Goal: Task Accomplishment & Management: Manage account settings

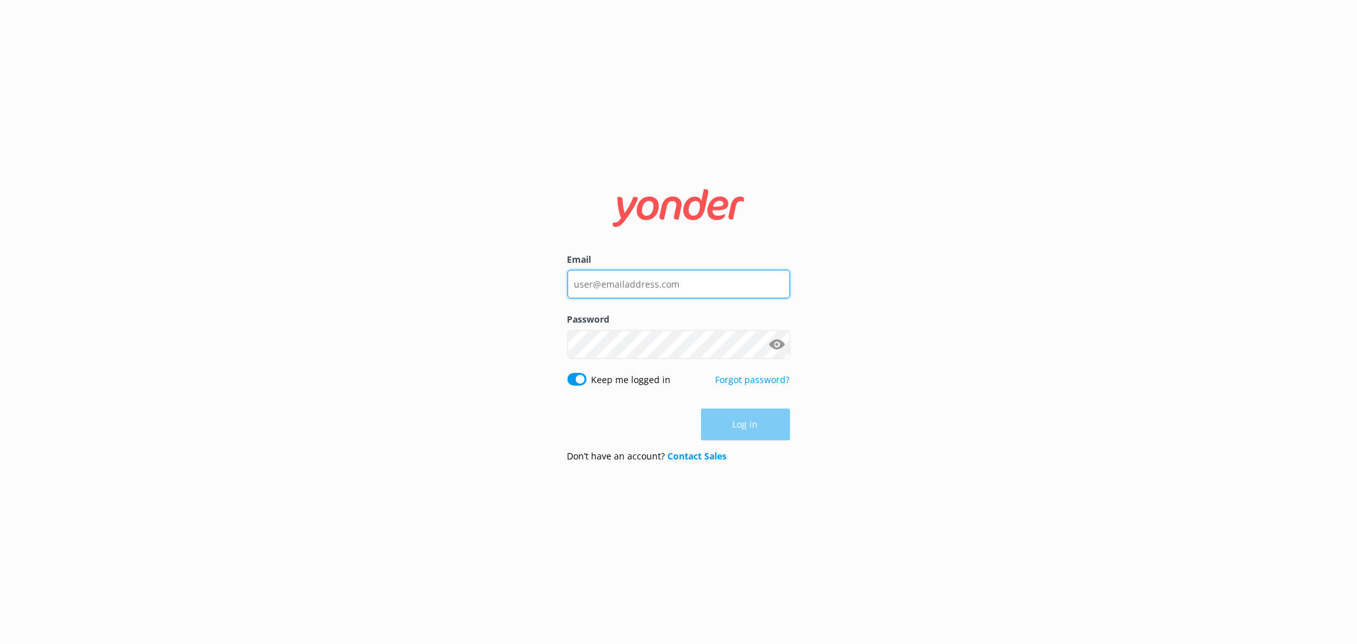
type input "[EMAIL_ADDRESS][DOMAIN_NAME]"
drag, startPoint x: 650, startPoint y: 280, endPoint x: 645, endPoint y: 289, distance: 9.7
click at [650, 280] on input "[EMAIL_ADDRESS][DOMAIN_NAME]" at bounding box center [678, 284] width 223 height 29
click at [0, 643] on nordpass-autofill-portal at bounding box center [0, 644] width 0 height 0
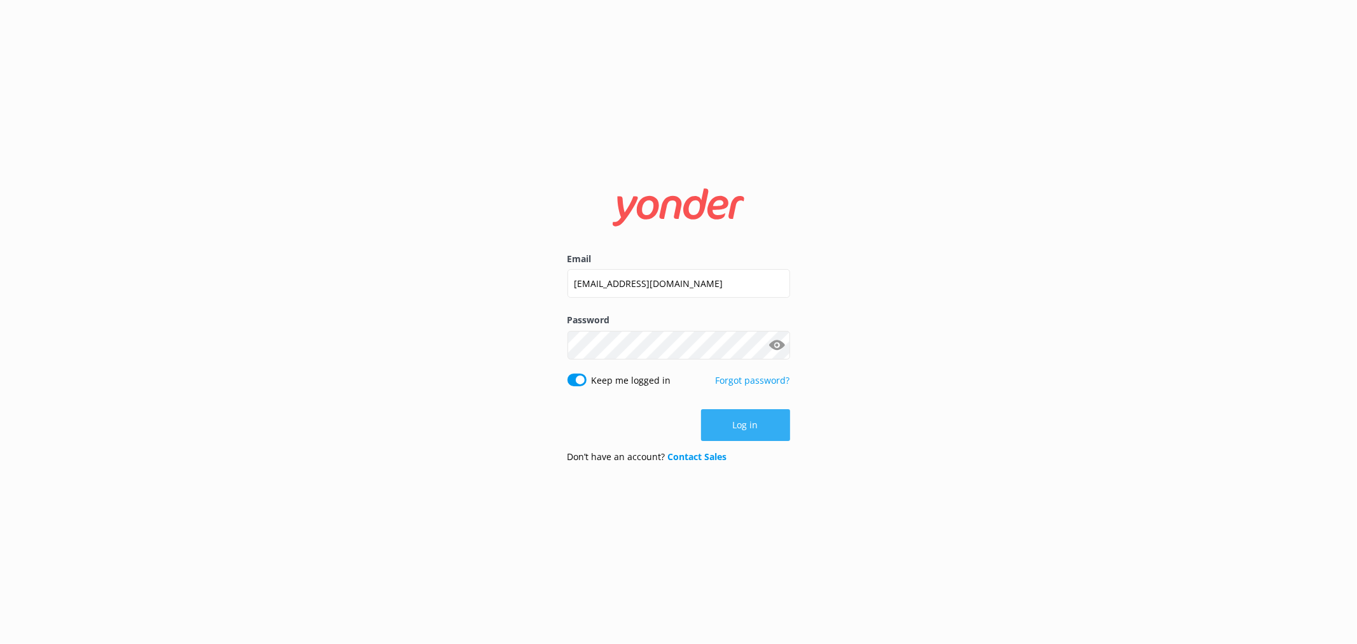
click at [745, 422] on button "Log in" at bounding box center [745, 425] width 89 height 32
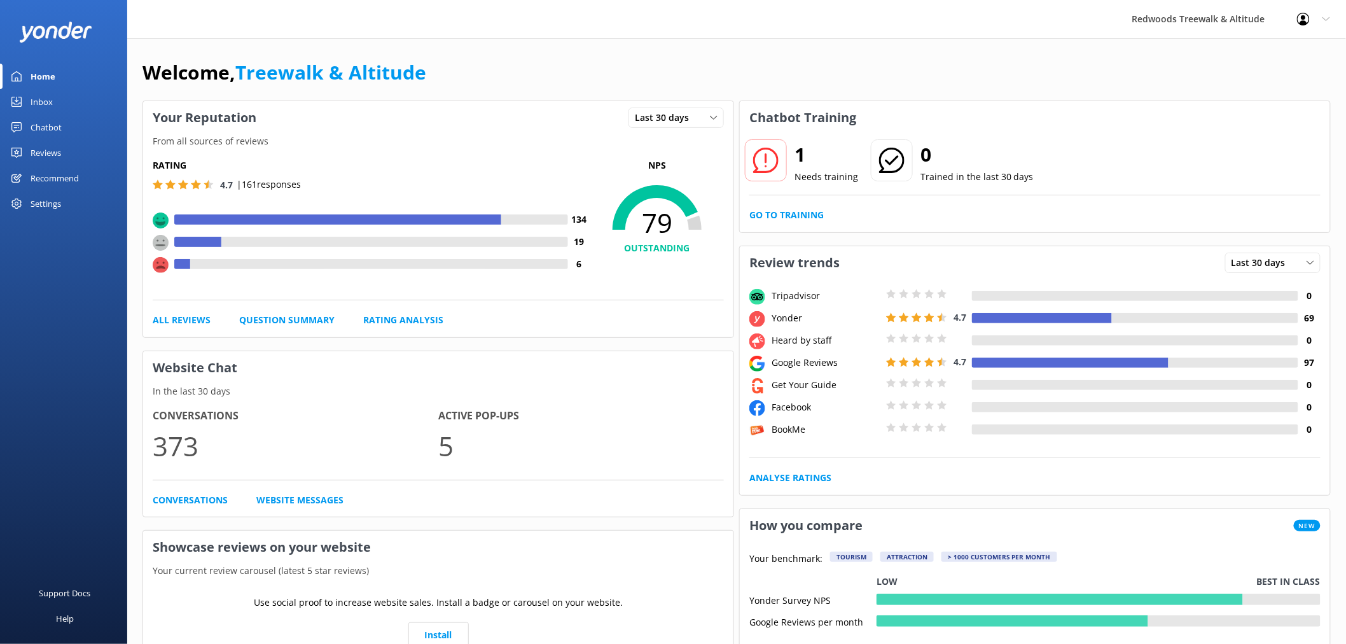
drag, startPoint x: 66, startPoint y: 153, endPoint x: 62, endPoint y: 134, distance: 20.0
click at [66, 153] on link "Reviews" at bounding box center [63, 152] width 127 height 25
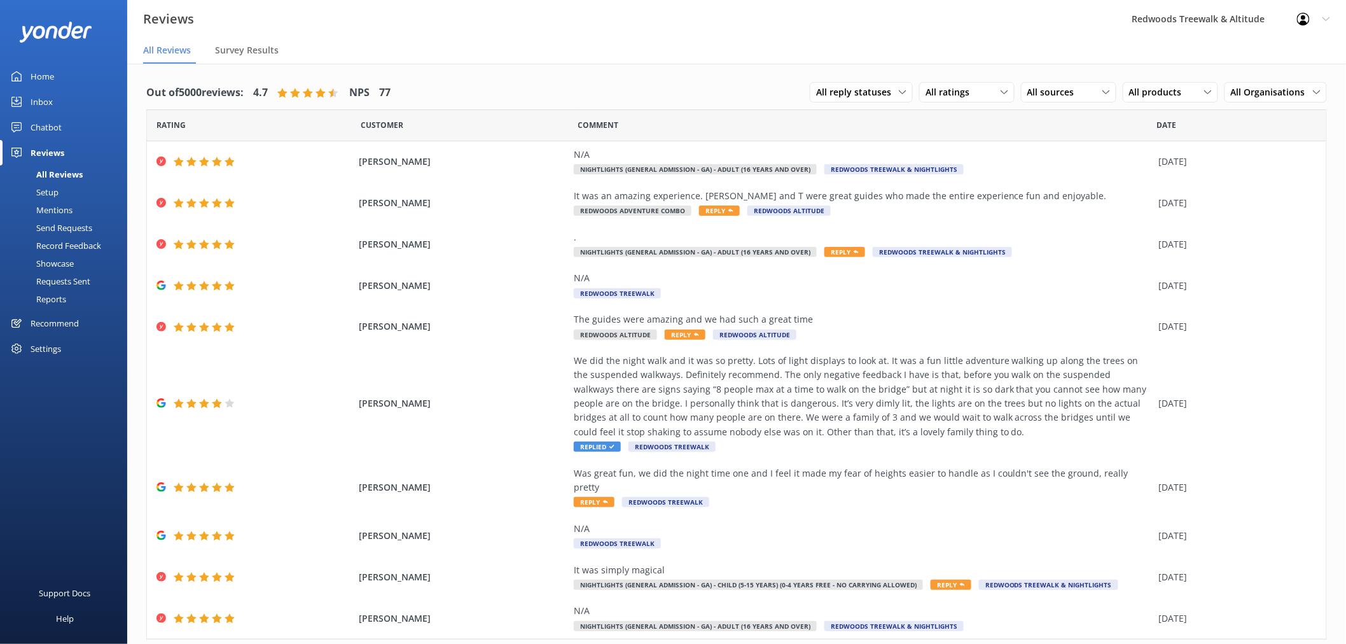
click at [62, 100] on link "Inbox" at bounding box center [63, 101] width 127 height 25
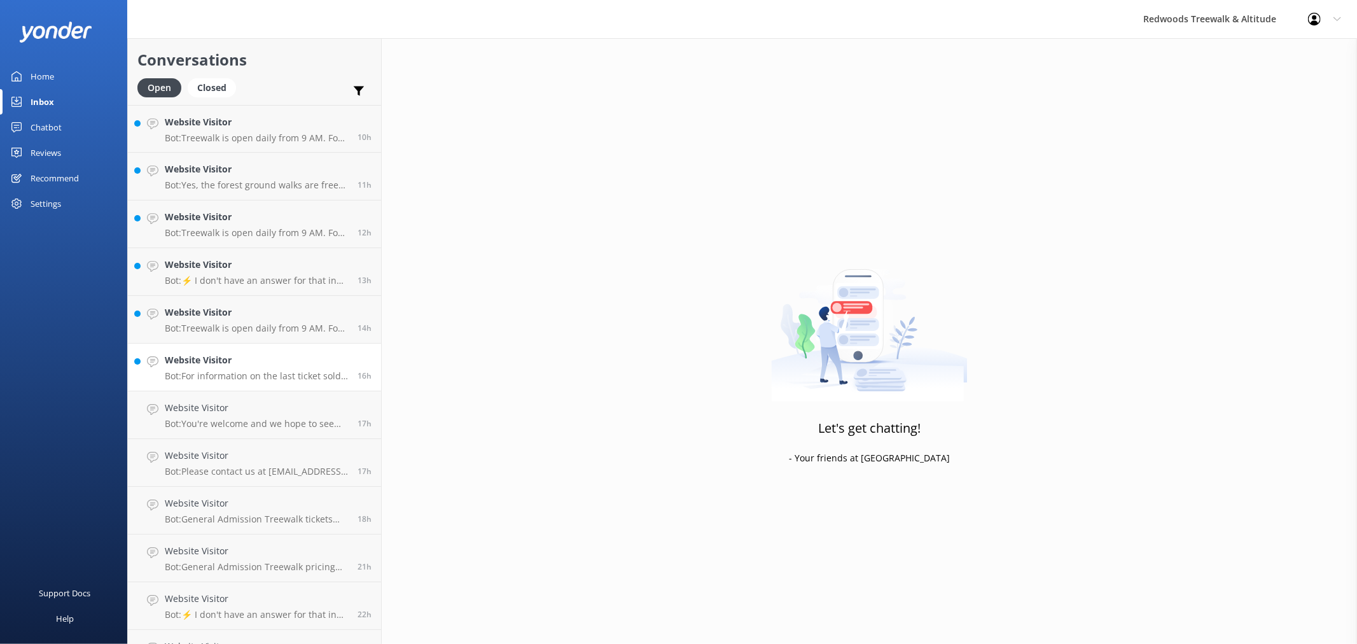
drag, startPoint x: 220, startPoint y: 370, endPoint x: 220, endPoint y: 348, distance: 22.3
click at [220, 370] on div "Website Visitor Bot: For information on the last ticket sold times, please chec…" at bounding box center [256, 367] width 183 height 28
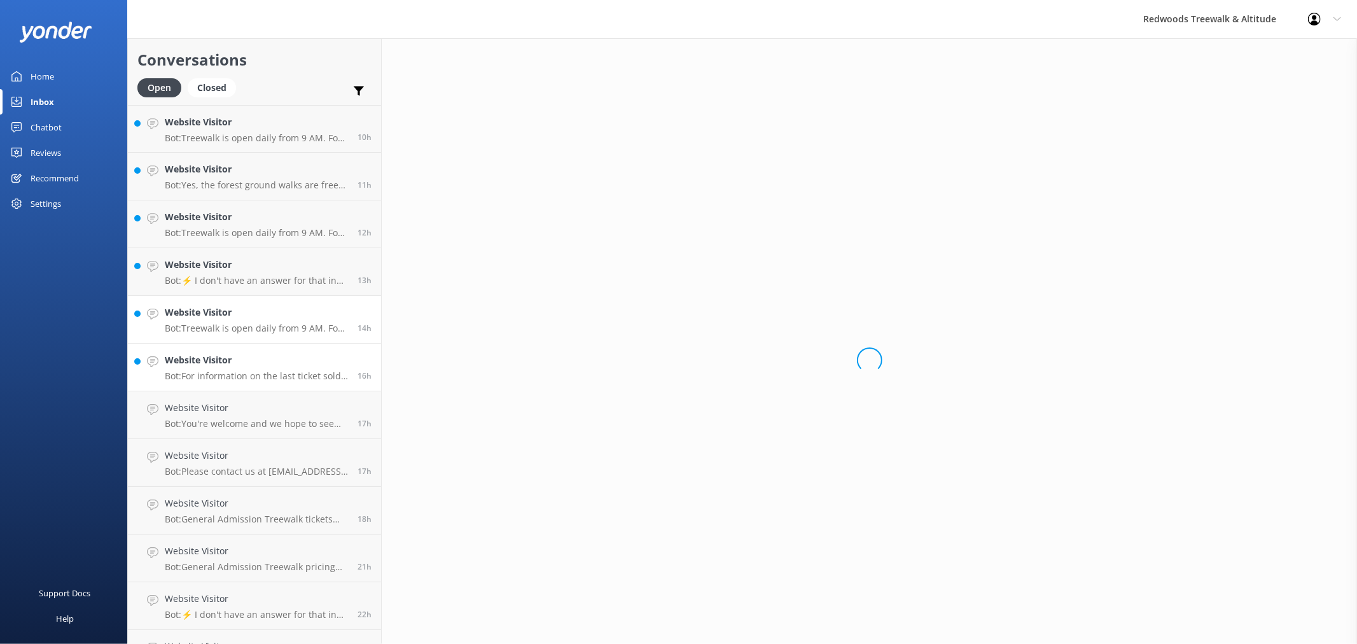
click at [226, 321] on div "Website Visitor Bot: Treewalk is open daily from 9 AM. For last ticket sold tim…" at bounding box center [256, 319] width 183 height 28
click at [226, 261] on h4 "Website Visitor" at bounding box center [256, 265] width 183 height 14
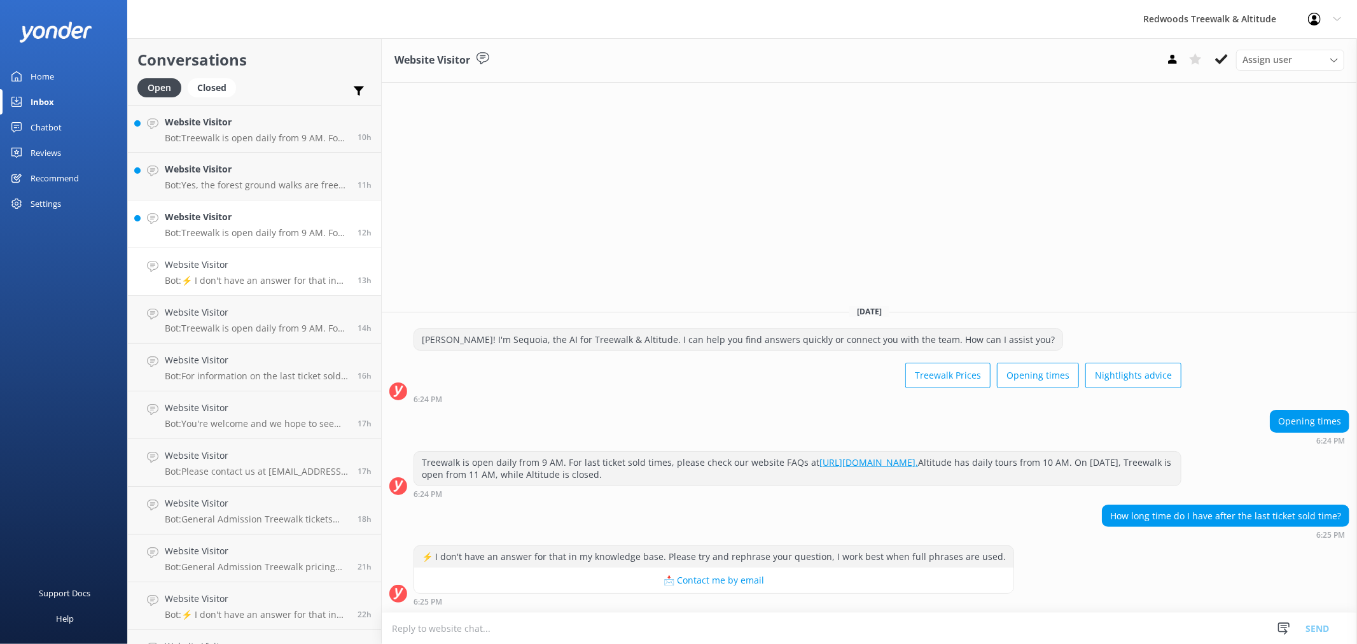
click at [230, 212] on h4 "Website Visitor" at bounding box center [256, 217] width 183 height 14
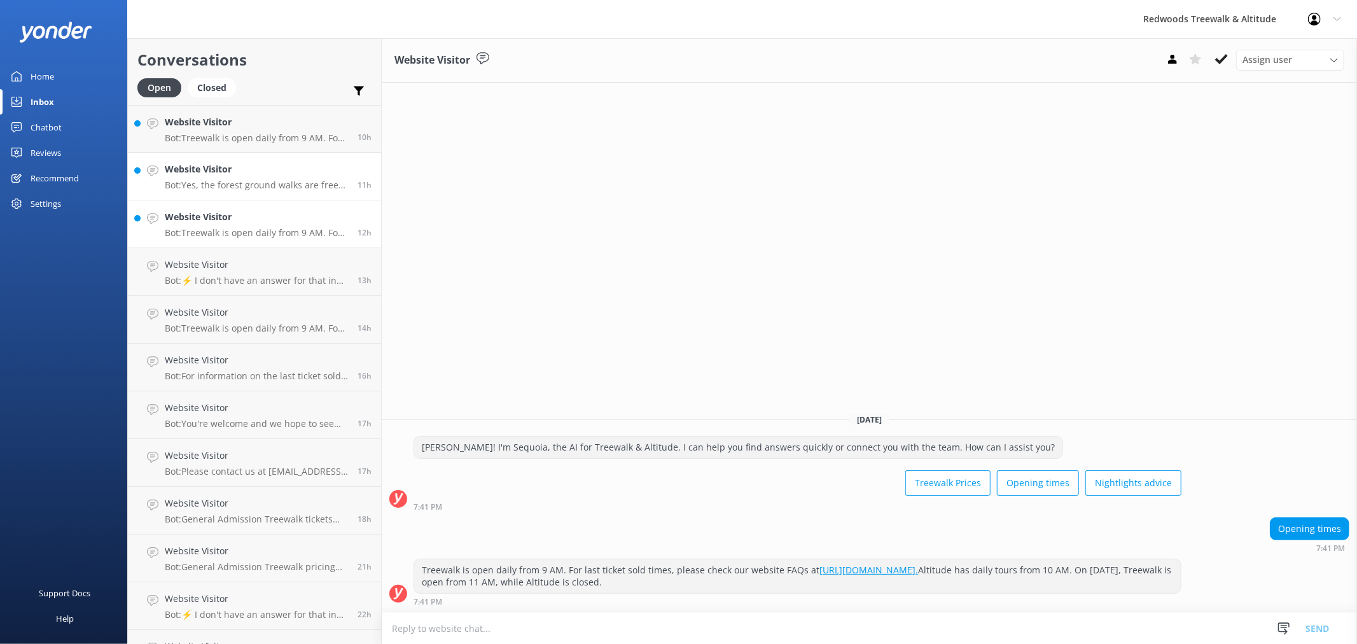
click at [235, 181] on p "Bot: Yes, the forest ground walks are free and accessible all year round. You c…" at bounding box center [256, 184] width 183 height 11
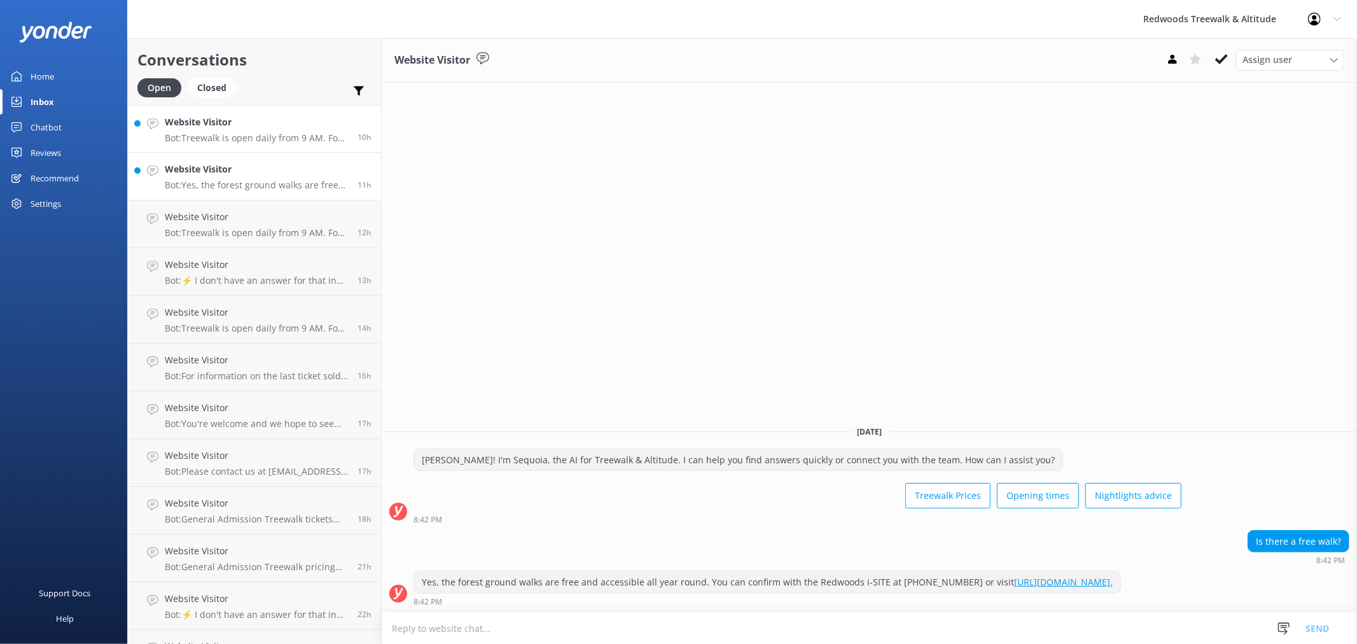
click at [239, 127] on h4 "Website Visitor" at bounding box center [256, 122] width 183 height 14
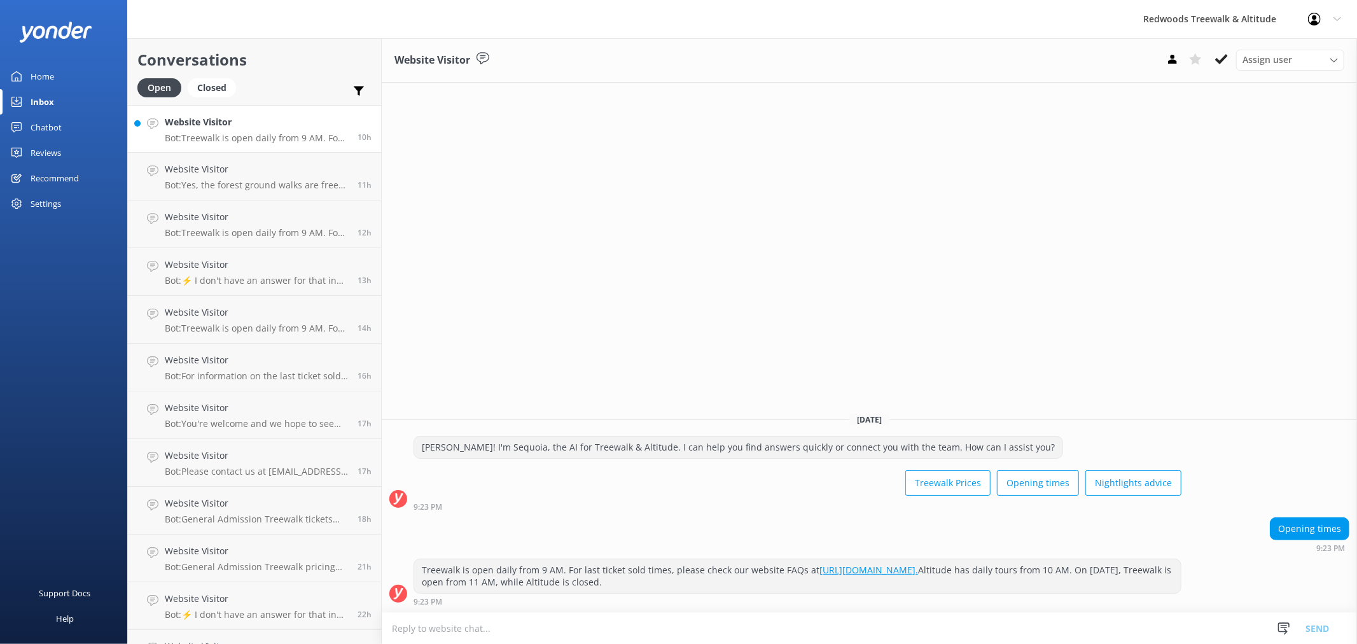
click at [65, 77] on link "Home" at bounding box center [63, 76] width 127 height 25
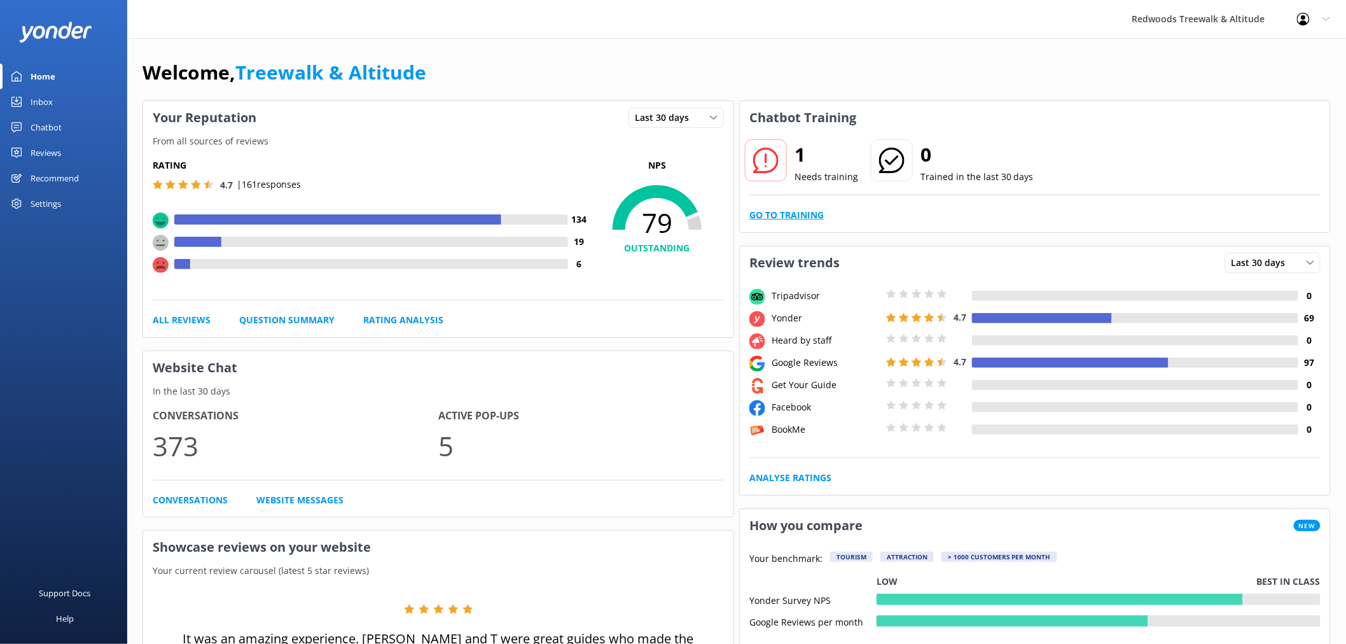
click at [802, 216] on link "Go to Training" at bounding box center [786, 215] width 74 height 14
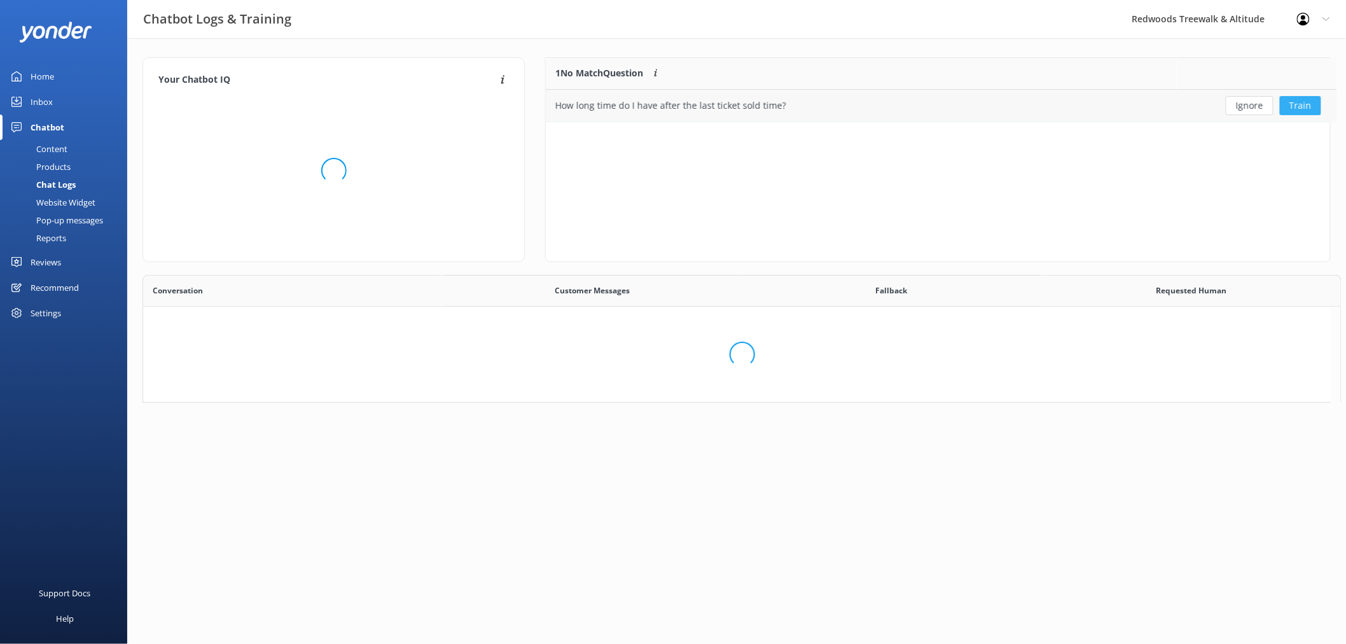
scroll to position [53, 773]
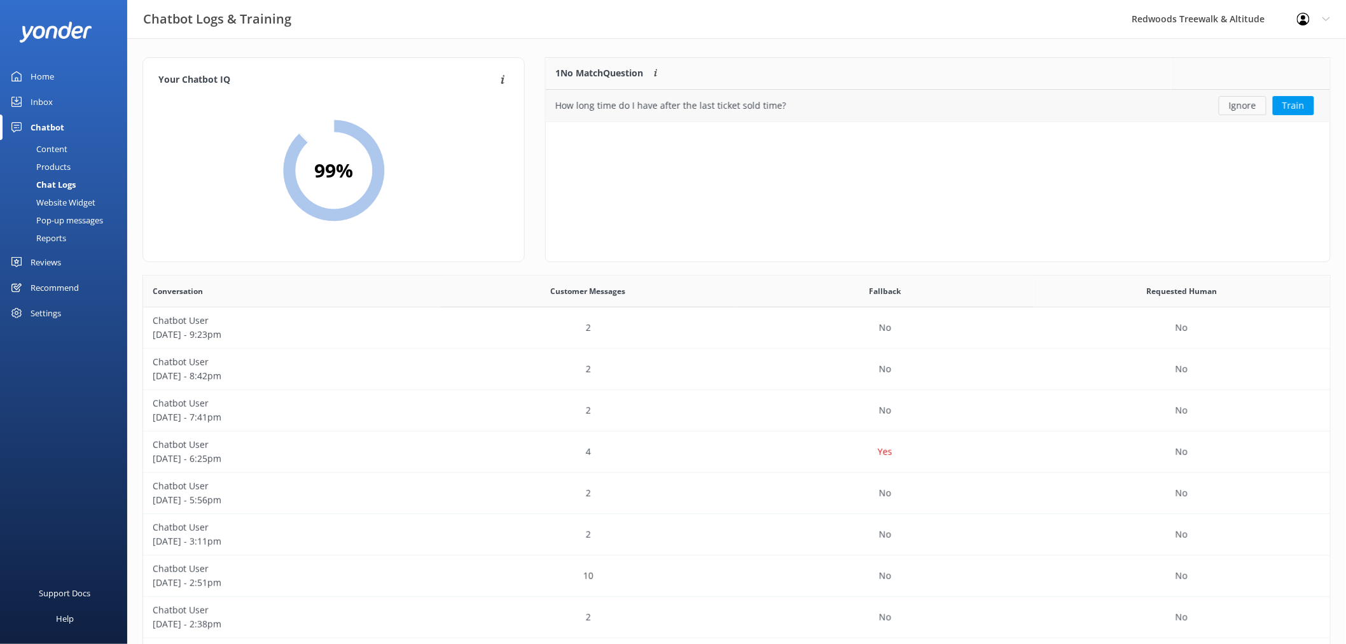
click at [1257, 107] on button "Ignore" at bounding box center [1243, 105] width 48 height 19
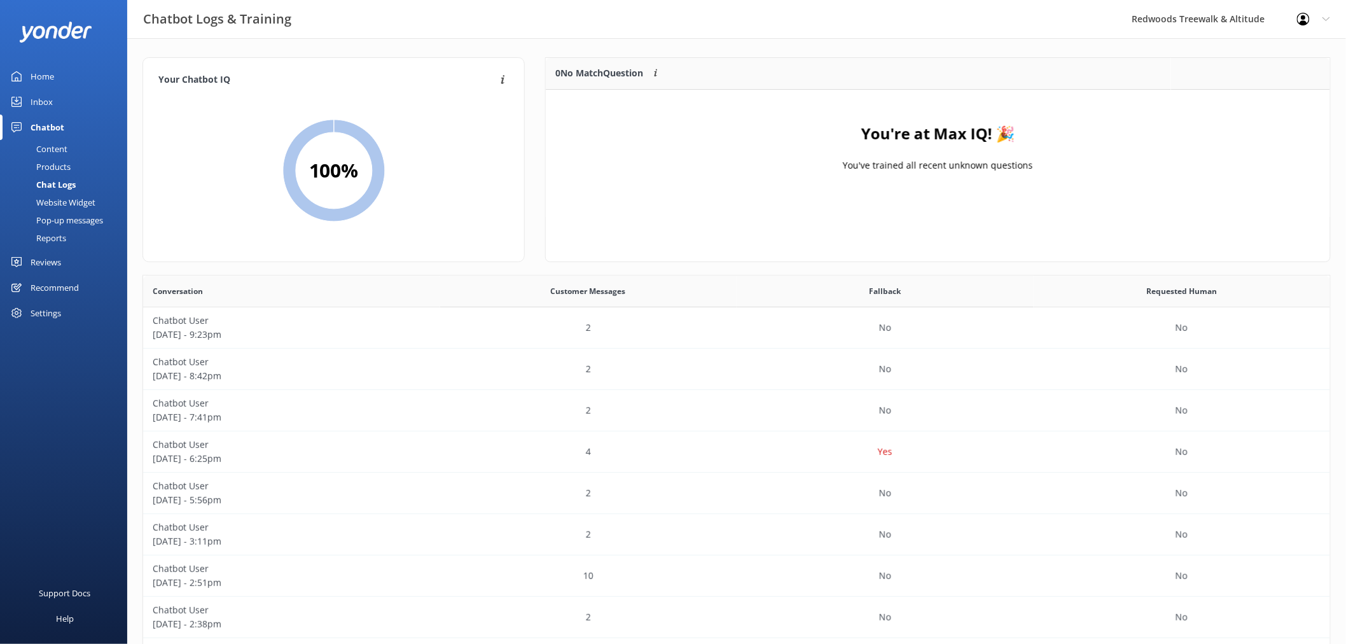
click at [41, 68] on div "Home" at bounding box center [43, 76] width 24 height 25
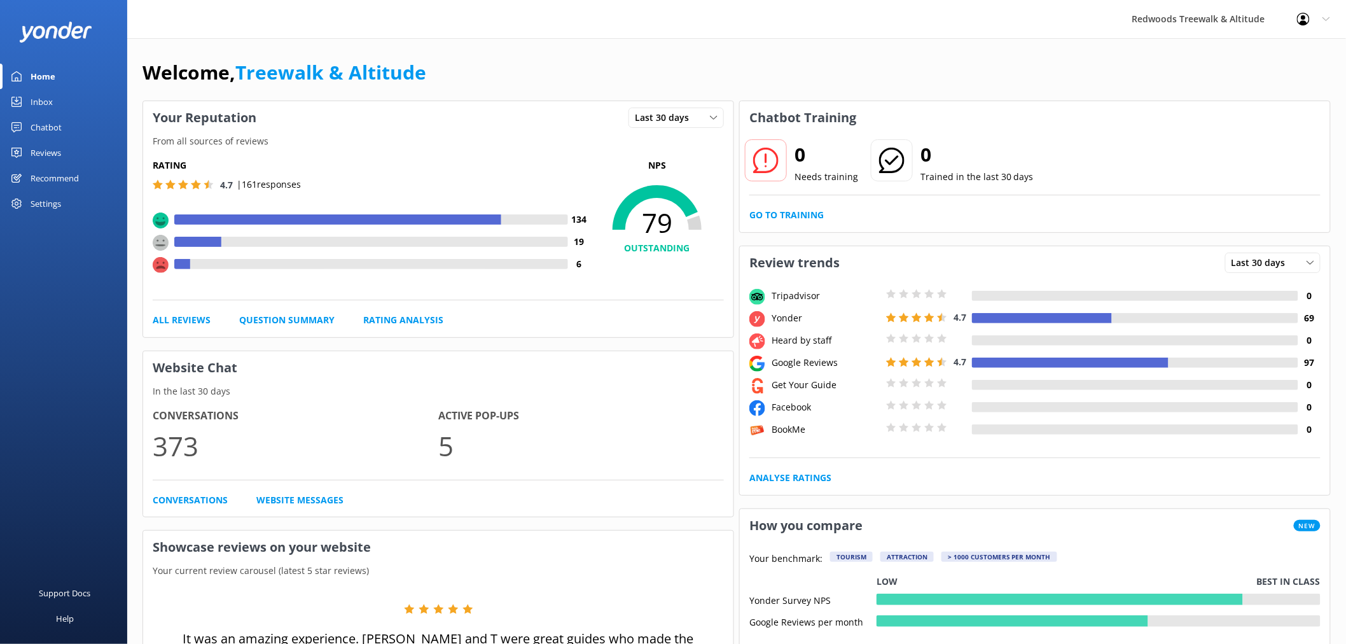
click at [70, 151] on link "Reviews" at bounding box center [63, 152] width 127 height 25
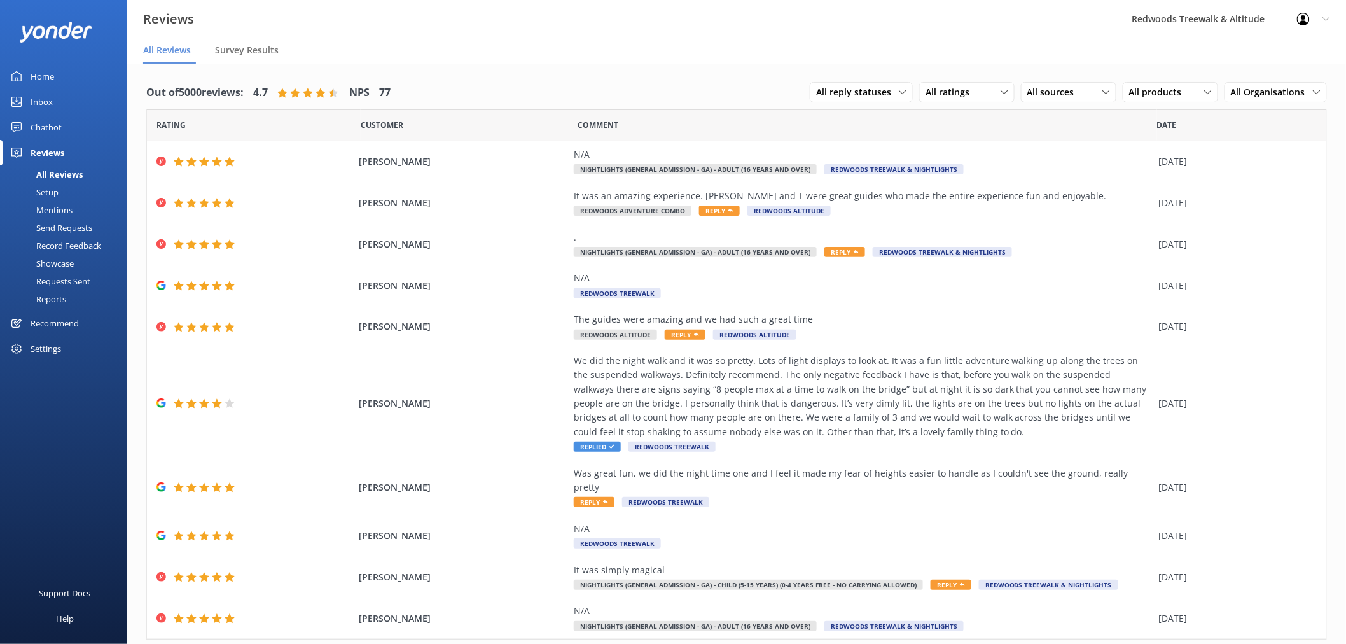
click at [62, 96] on link "Inbox" at bounding box center [63, 101] width 127 height 25
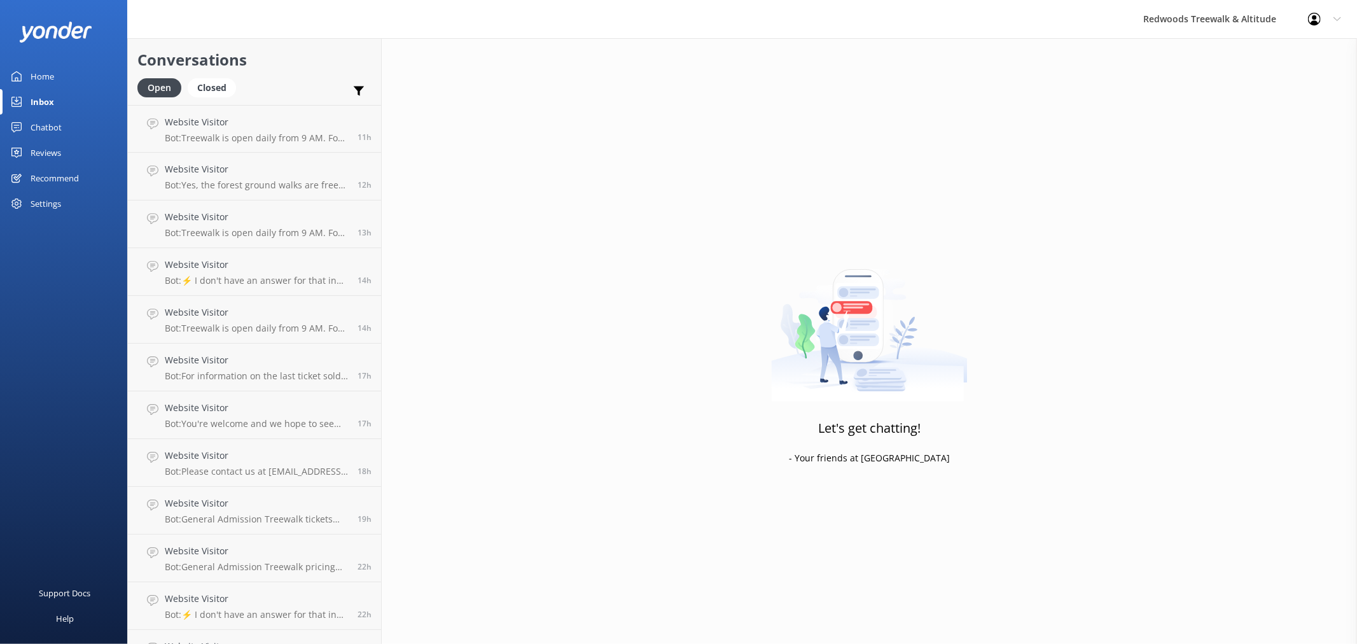
click at [64, 71] on link "Home" at bounding box center [63, 76] width 127 height 25
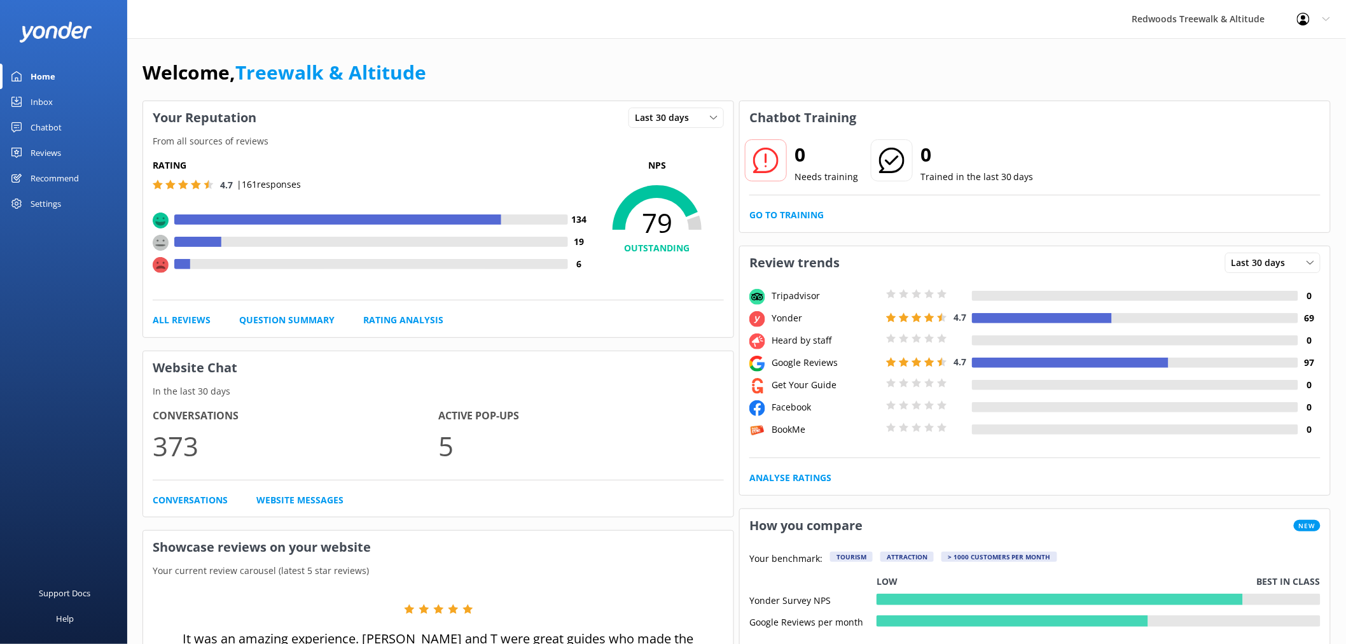
click at [66, 148] on link "Reviews" at bounding box center [63, 152] width 127 height 25
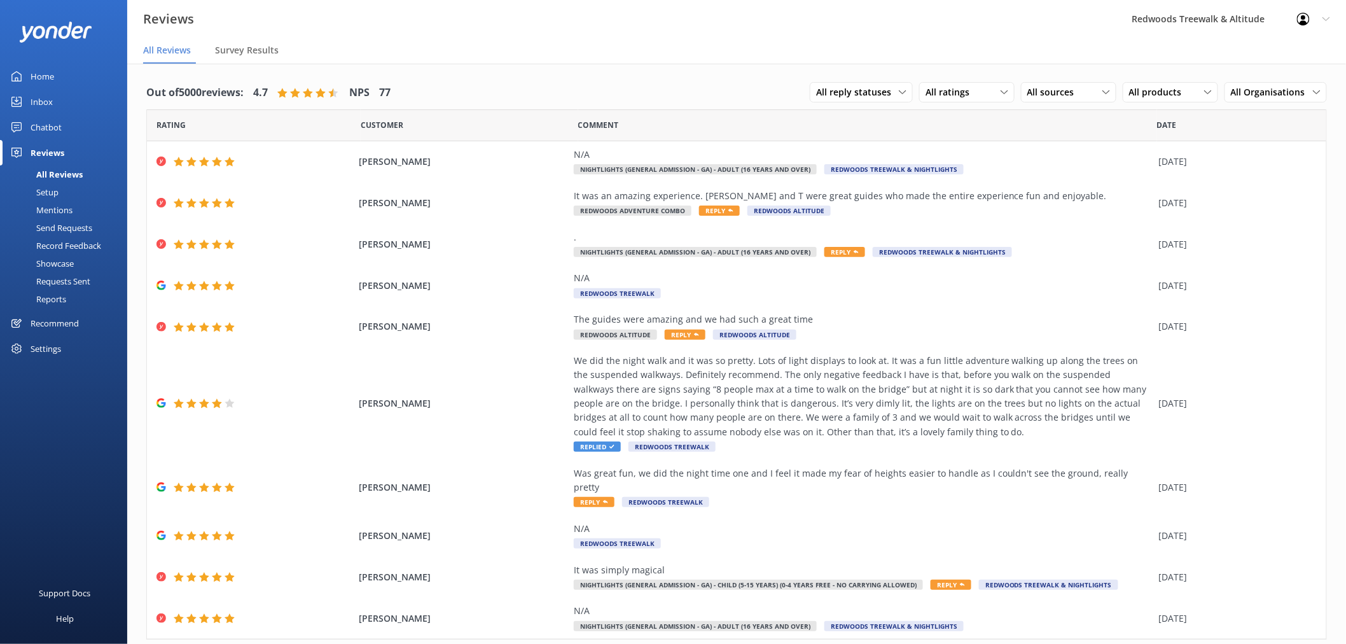
click at [66, 67] on link "Home" at bounding box center [63, 76] width 127 height 25
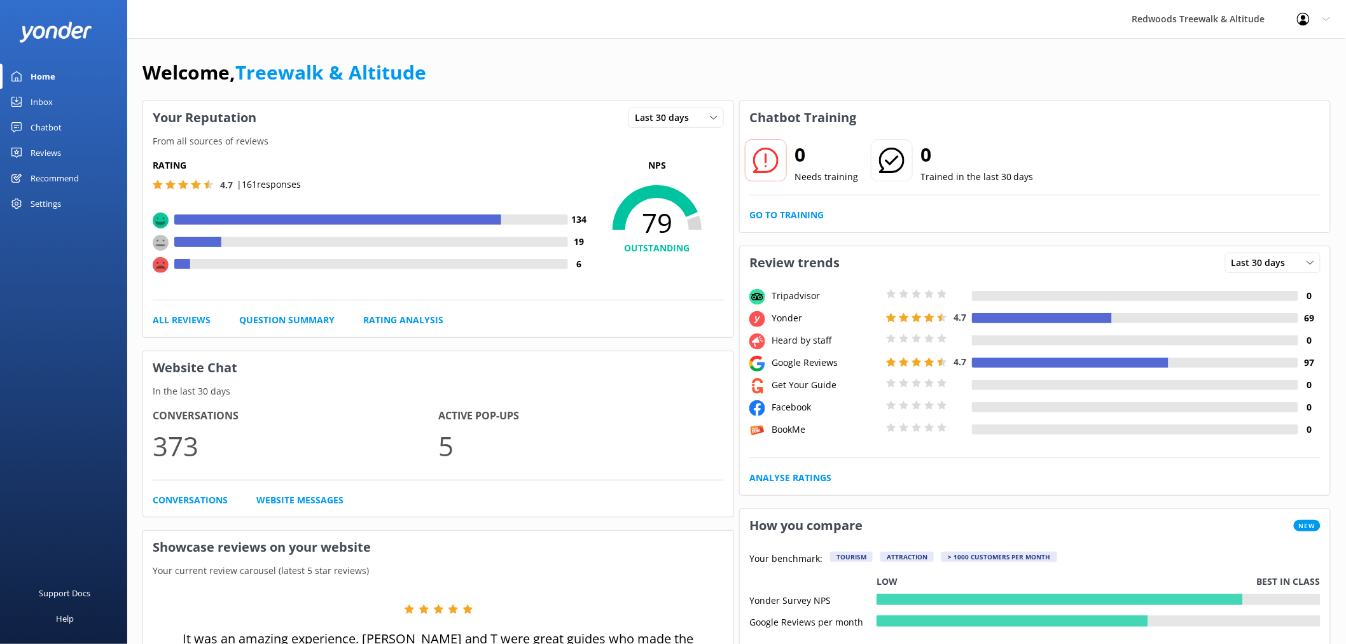
drag, startPoint x: 48, startPoint y: 154, endPoint x: 52, endPoint y: 134, distance: 20.6
click at [48, 154] on div "Reviews" at bounding box center [46, 152] width 31 height 25
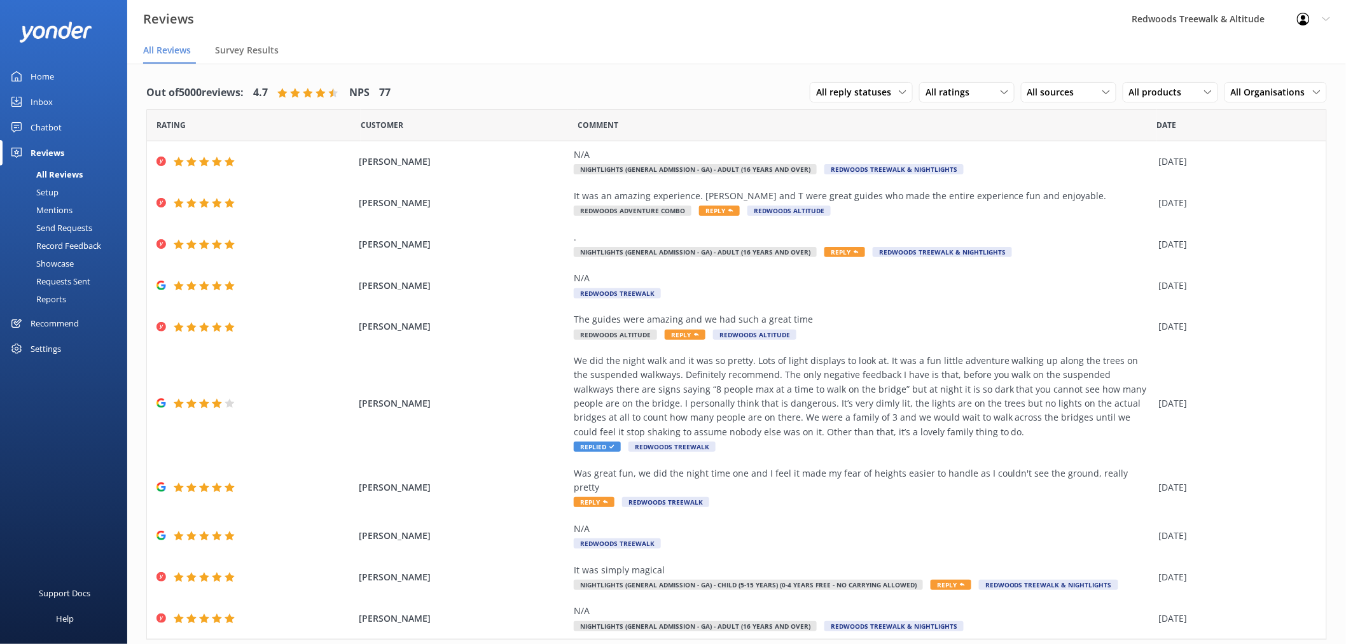
click at [53, 100] on link "Inbox" at bounding box center [63, 101] width 127 height 25
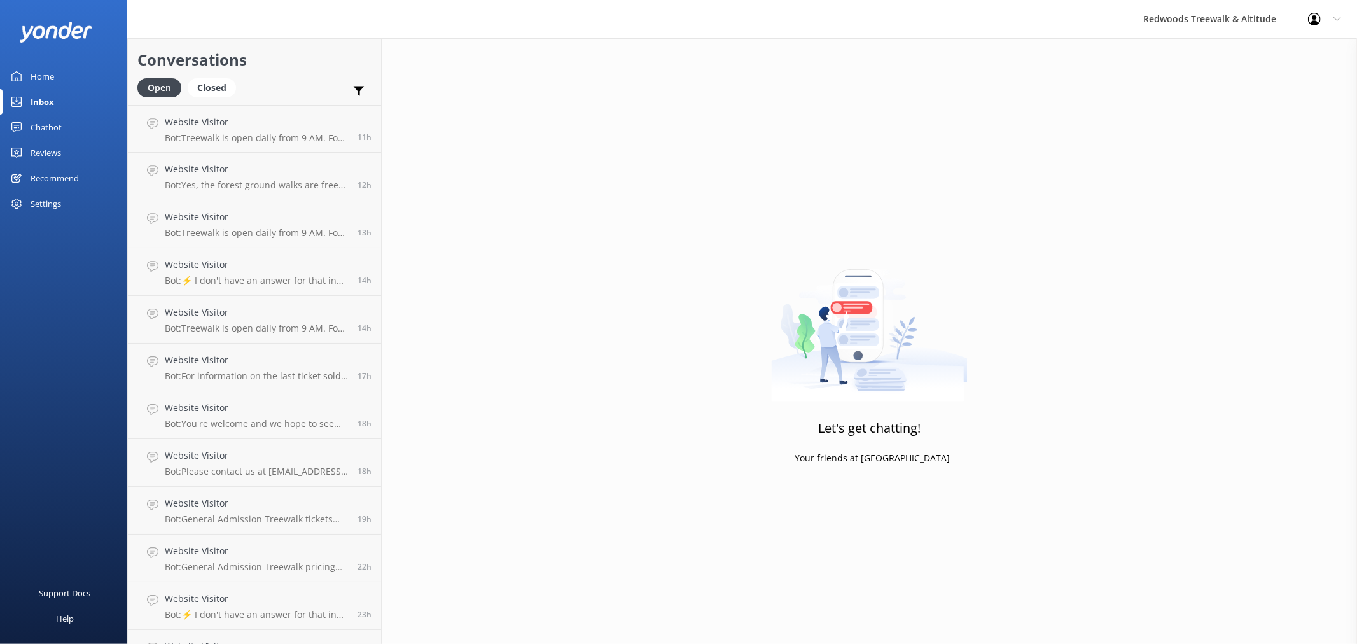
click at [60, 149] on div "Reviews" at bounding box center [46, 152] width 31 height 25
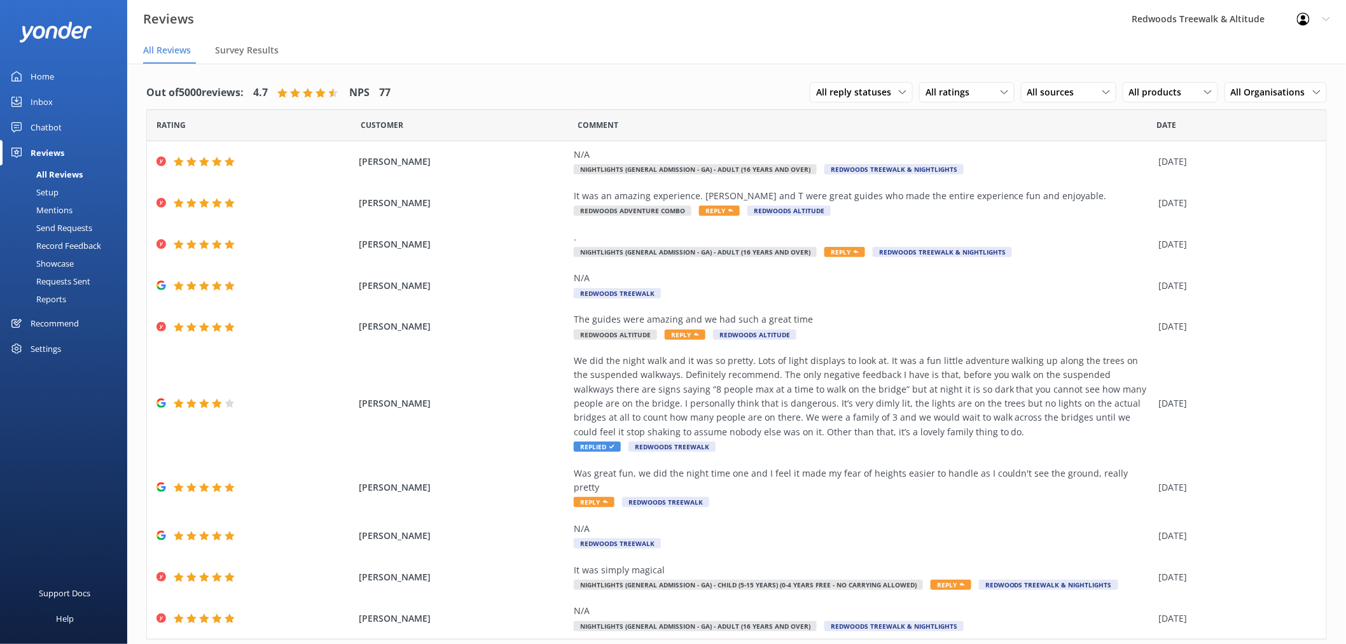
click at [72, 74] on link "Home" at bounding box center [63, 76] width 127 height 25
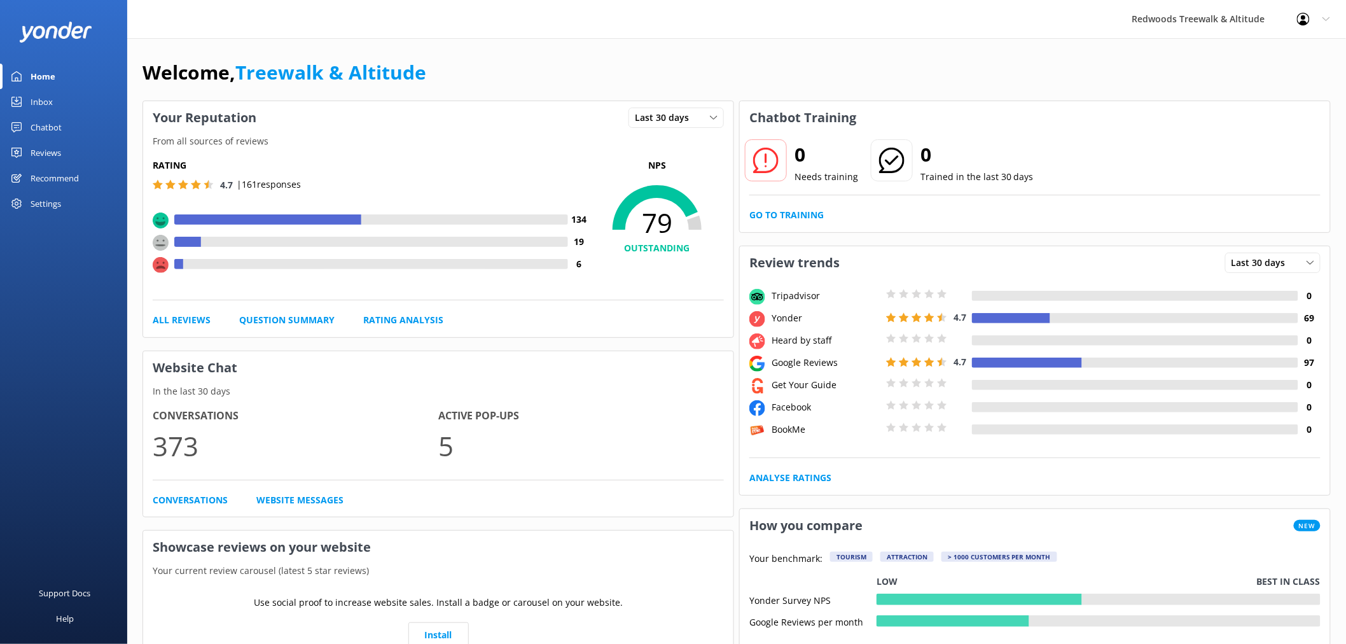
click at [62, 93] on link "Inbox" at bounding box center [63, 101] width 127 height 25
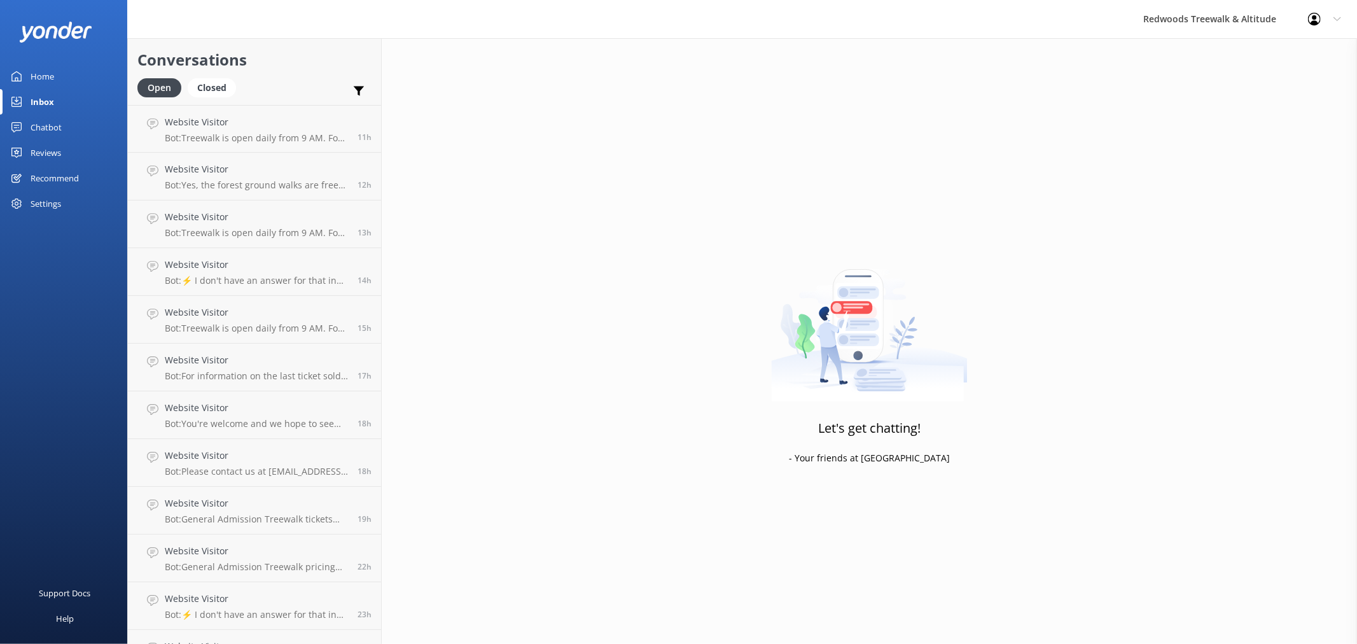
click at [65, 147] on link "Reviews" at bounding box center [63, 152] width 127 height 25
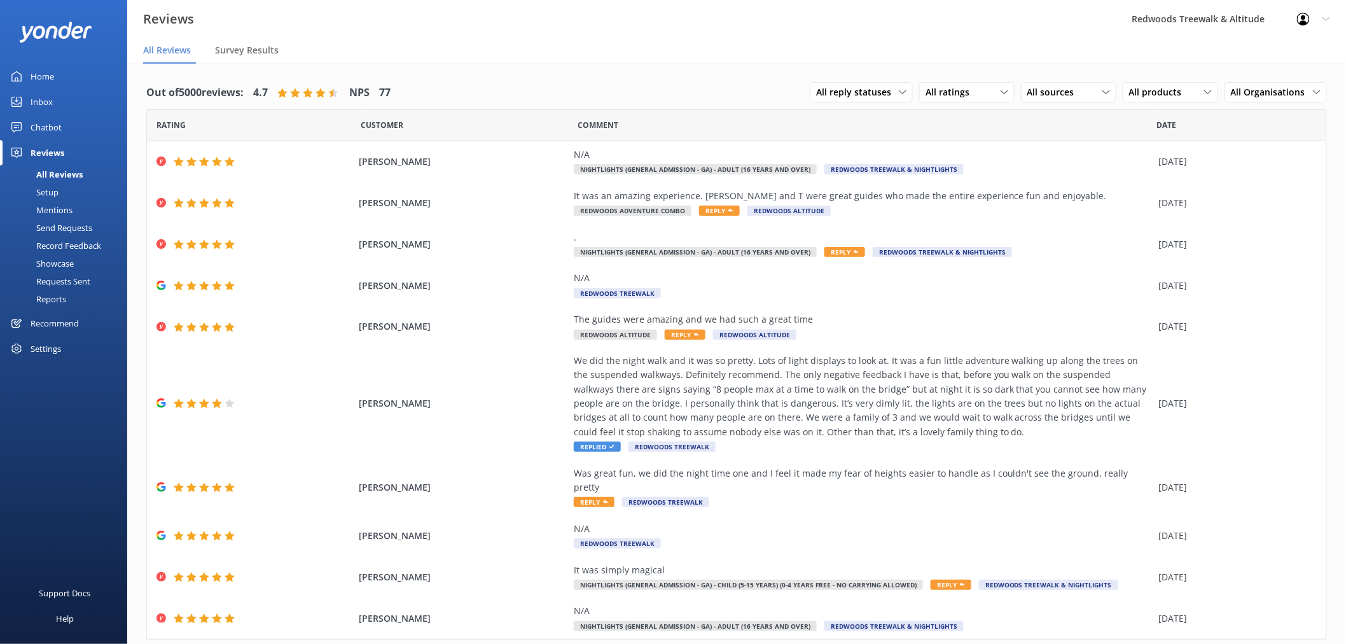
click at [77, 92] on link "Inbox" at bounding box center [63, 101] width 127 height 25
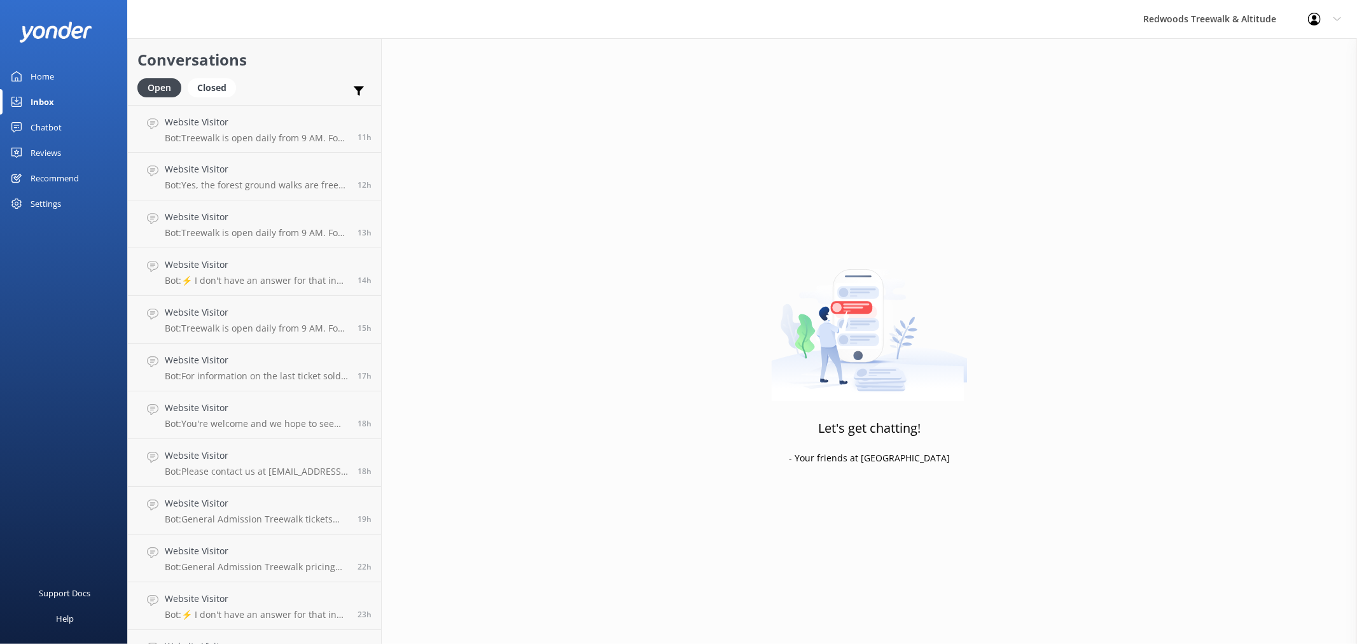
click at [79, 66] on link "Home" at bounding box center [63, 76] width 127 height 25
